Goal: Navigation & Orientation: Find specific page/section

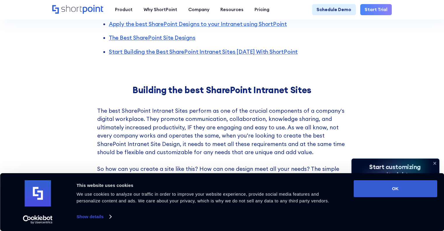
scroll to position [444, 0]
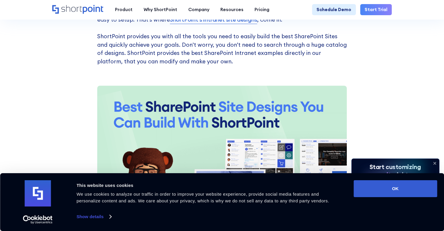
click at [373, 49] on div "Building the best SharePoint Intranet Sites The best SharePoint Intranet Sites …" at bounding box center [222, 73] width 444 height 336
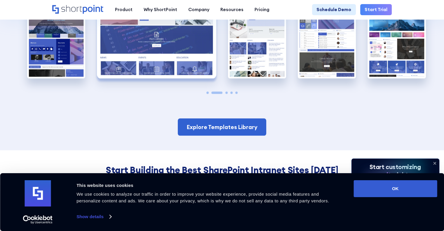
scroll to position [1227, 0]
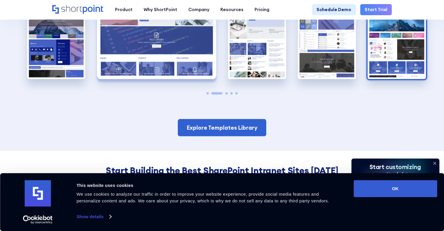
click at [394, 48] on img "5 / 5" at bounding box center [397, 44] width 58 height 72
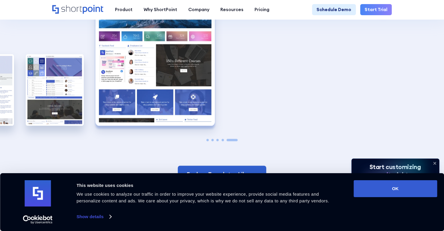
scroll to position [1180, 0]
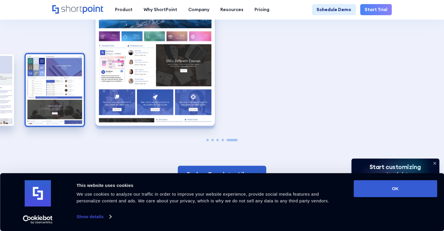
click at [42, 94] on img "4 / 5" at bounding box center [55, 90] width 58 height 72
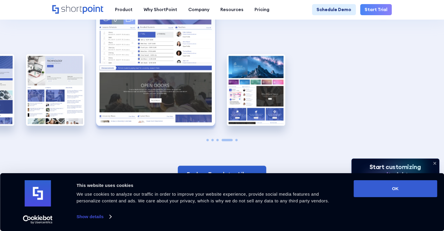
click at [22, 102] on div "The Best SharePoint Site Designs Here are some of the best SharePoint Site Desi…" at bounding box center [222, 9] width 444 height 377
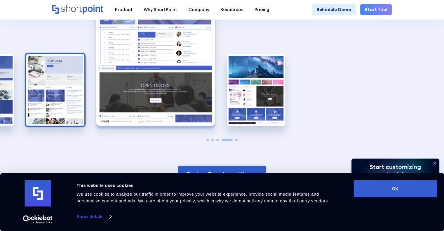
click at [39, 101] on img "3 / 5" at bounding box center [55, 90] width 58 height 72
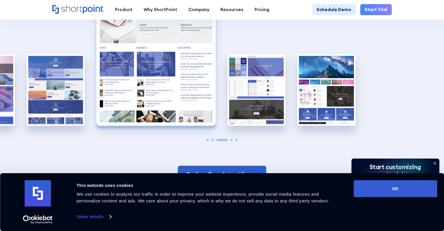
click at [39, 101] on img "2 / 5" at bounding box center [56, 90] width 58 height 72
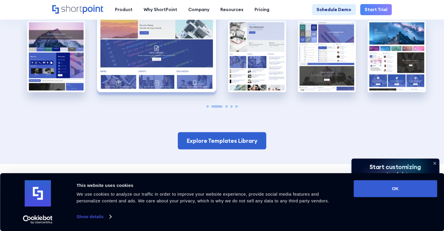
scroll to position [1273, 0]
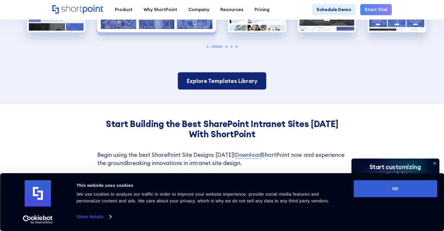
click at [221, 79] on link "Explore Templates Library" at bounding box center [222, 80] width 88 height 17
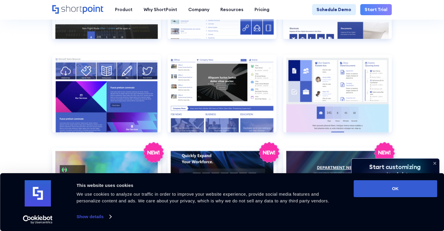
scroll to position [759, 0]
